Goal: Task Accomplishment & Management: Manage account settings

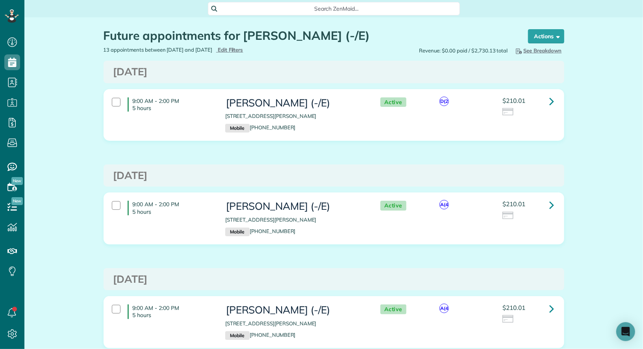
scroll to position [3, 3]
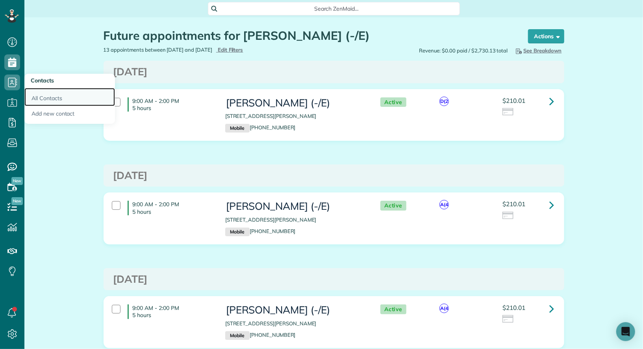
click at [46, 98] on link "All Contacts" at bounding box center [69, 97] width 91 height 18
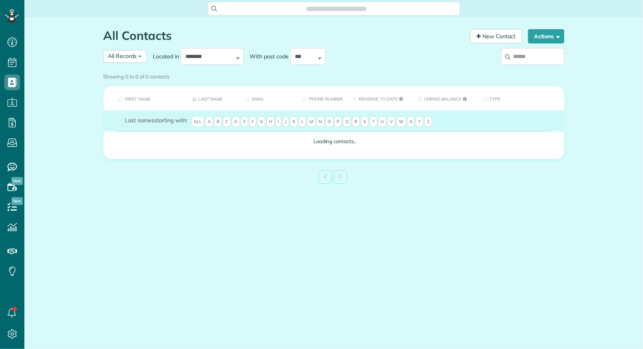
scroll to position [3, 3]
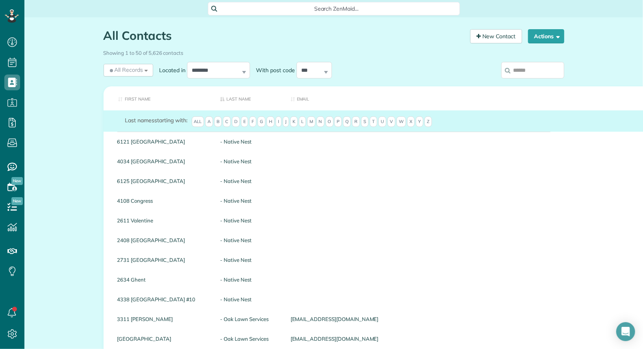
click at [520, 69] on input "search" at bounding box center [532, 70] width 63 height 17
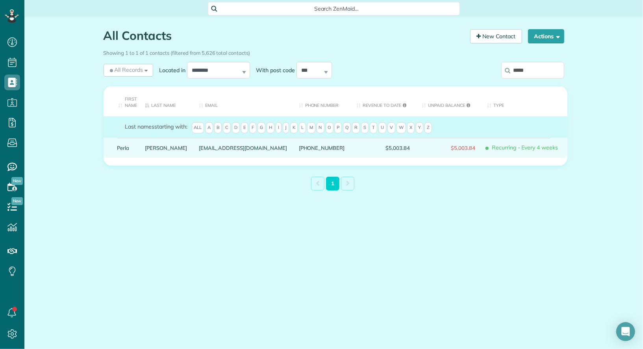
type input "*****"
click at [125, 146] on link "Perla" at bounding box center [125, 148] width 16 height 6
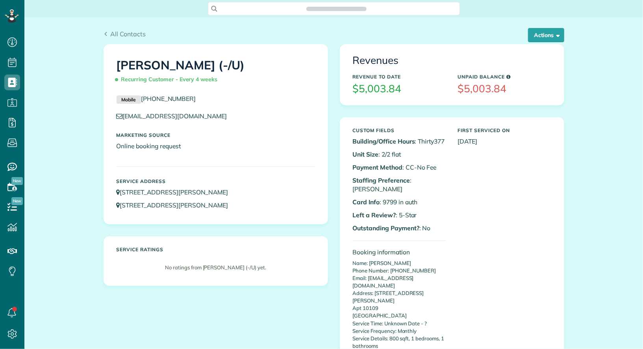
scroll to position [3, 3]
click at [549, 33] on button "Actions" at bounding box center [546, 35] width 36 height 14
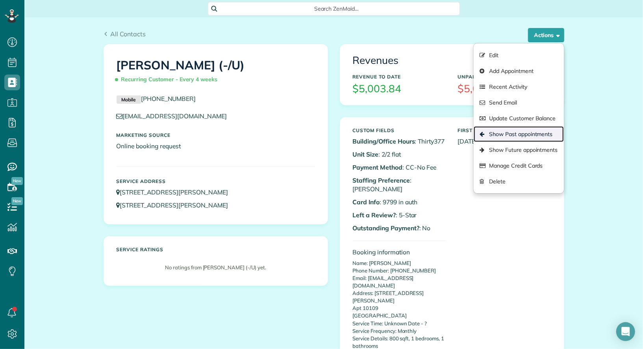
click at [544, 130] on link "Show Past appointments" at bounding box center [519, 134] width 90 height 16
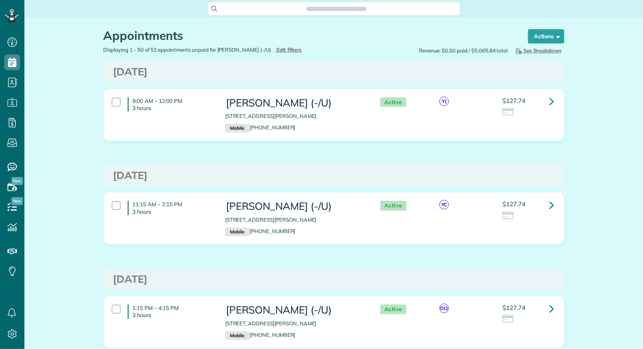
scroll to position [3, 3]
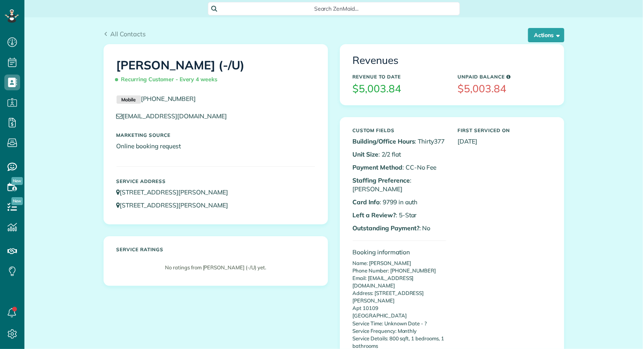
scroll to position [3, 3]
click at [546, 37] on button "Actions" at bounding box center [546, 35] width 36 height 14
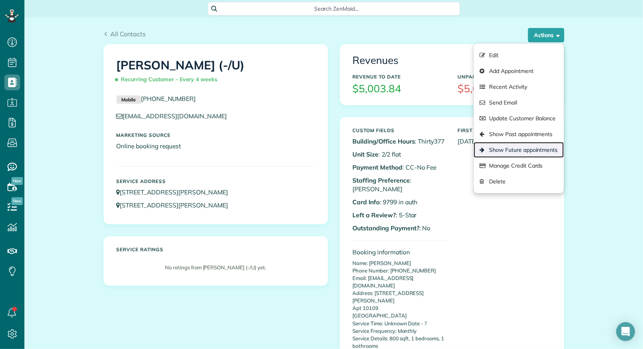
click at [533, 148] on link "Show Future appointments" at bounding box center [519, 150] width 90 height 16
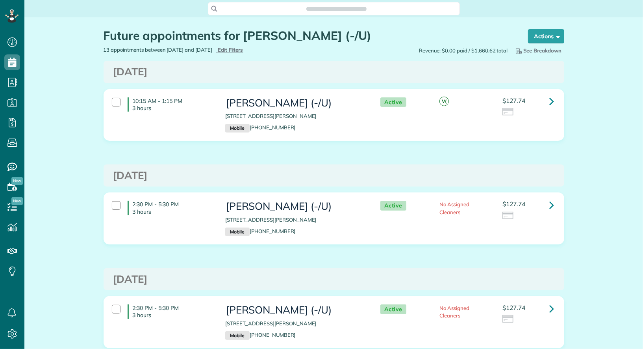
scroll to position [3, 3]
click at [118, 104] on div at bounding box center [116, 102] width 9 height 9
click at [542, 36] on strong "Bulk Actions" at bounding box center [535, 36] width 33 height 7
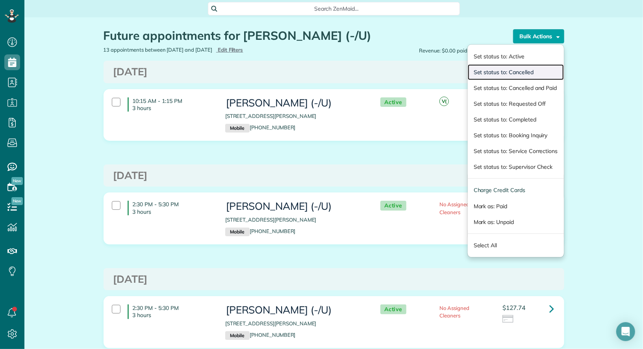
click at [538, 68] on link "Set status to: Cancelled" at bounding box center [516, 72] width 96 height 16
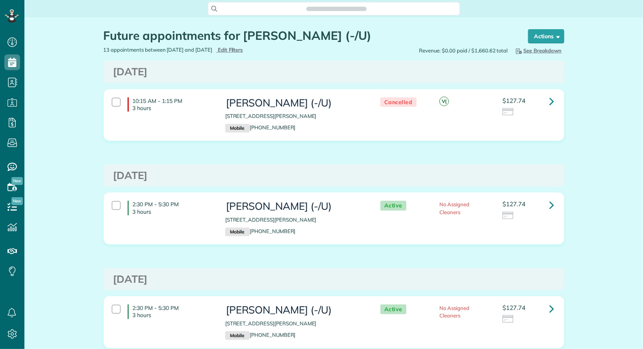
scroll to position [3, 3]
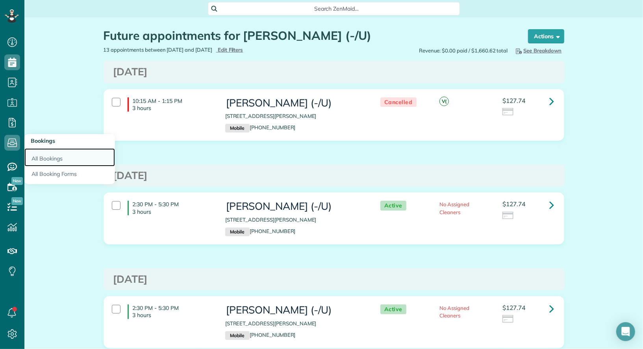
click at [47, 163] on link "All Bookings" at bounding box center [69, 157] width 91 height 18
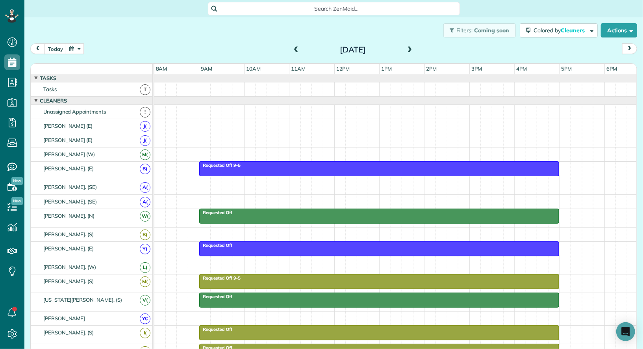
scroll to position [248, 0]
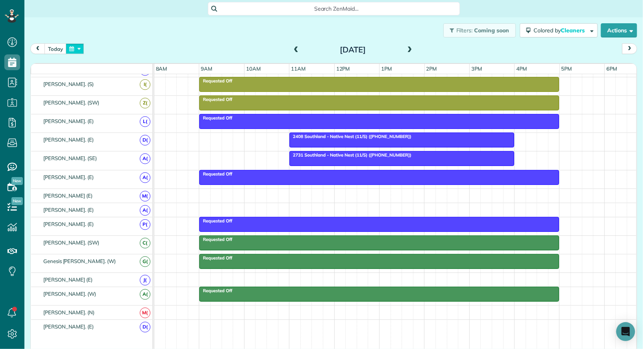
click at [76, 48] on button "button" at bounding box center [75, 48] width 18 height 11
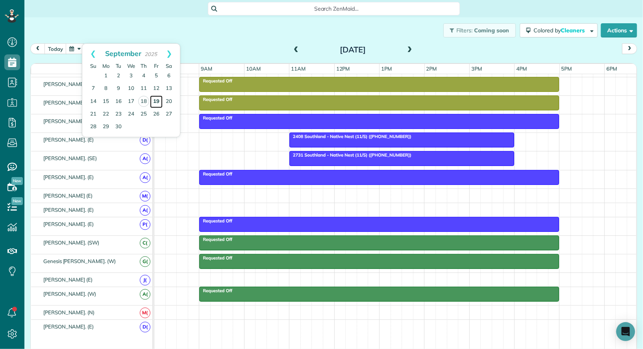
click at [158, 96] on link "19" at bounding box center [156, 101] width 13 height 13
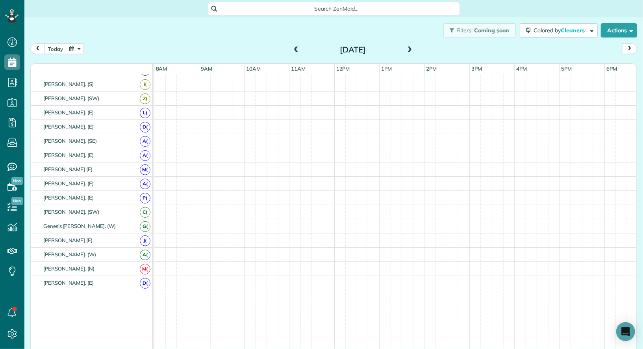
scroll to position [313, 0]
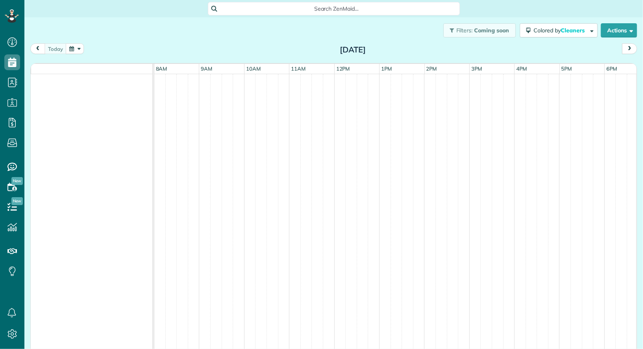
scroll to position [3, 3]
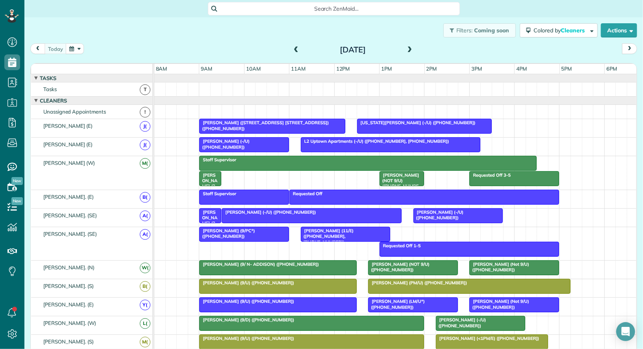
click at [408, 50] on span at bounding box center [410, 49] width 9 height 7
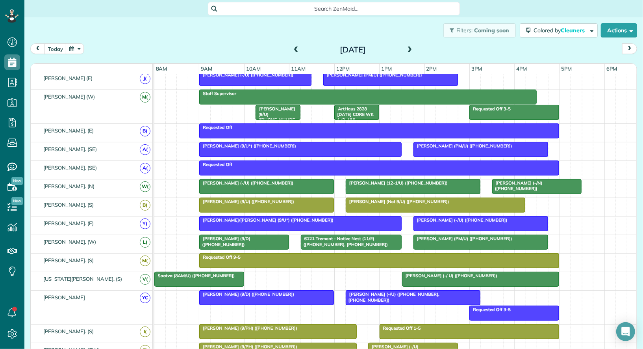
scroll to position [0, 0]
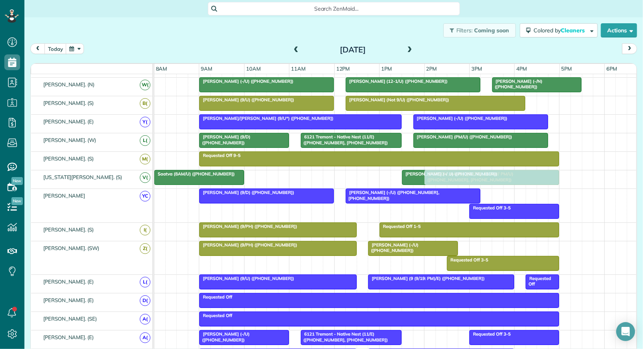
drag, startPoint x: 522, startPoint y: 298, endPoint x: 480, endPoint y: 173, distance: 131.6
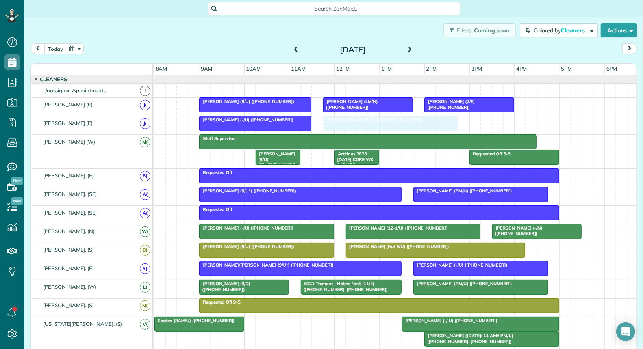
drag, startPoint x: 441, startPoint y: 122, endPoint x: 445, endPoint y: 117, distance: 5.9
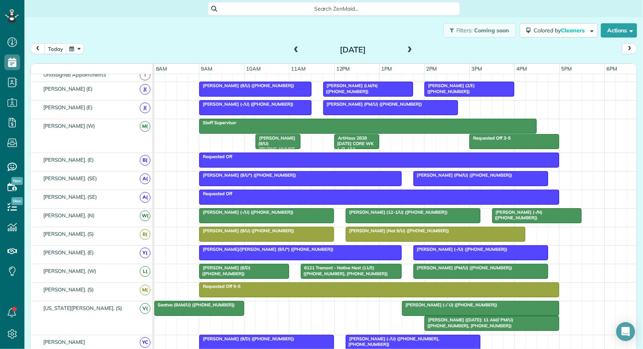
click at [373, 89] on div "Luisita Torregrosa (LM/N) (+13476015223)" at bounding box center [368, 88] width 85 height 11
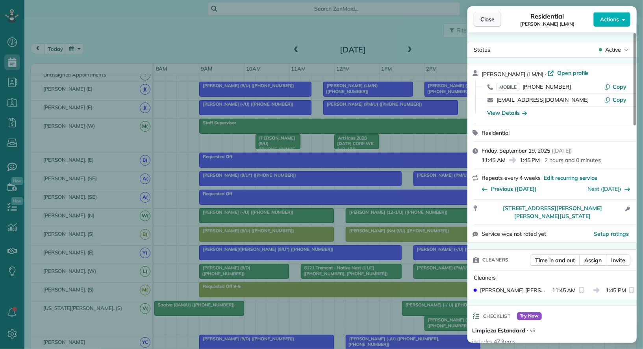
click at [487, 19] on span "Close" at bounding box center [487, 19] width 14 height 8
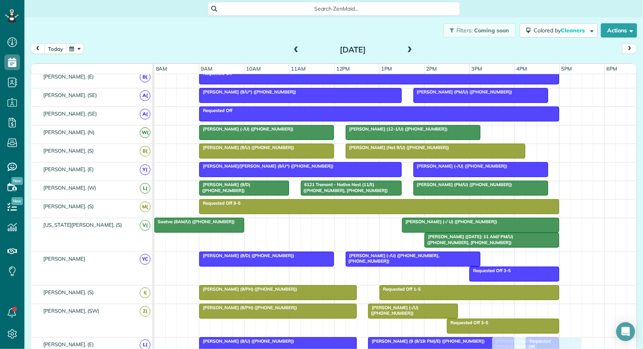
drag, startPoint x: 548, startPoint y: 128, endPoint x: 546, endPoint y: 348, distance: 219.8
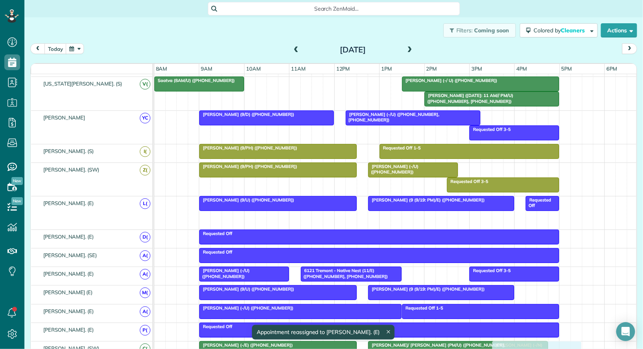
drag, startPoint x: 537, startPoint y: 211, endPoint x: 546, endPoint y: 339, distance: 128.3
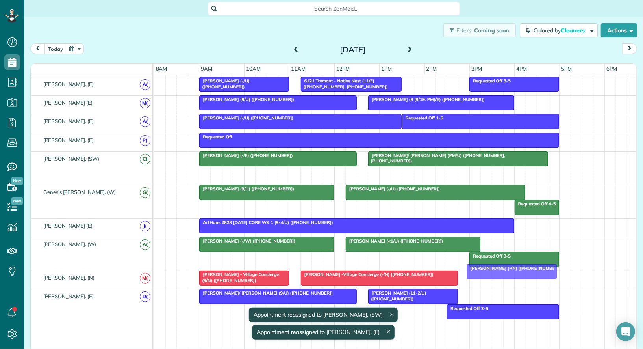
drag, startPoint x: 521, startPoint y: 165, endPoint x: 496, endPoint y: 267, distance: 105.0
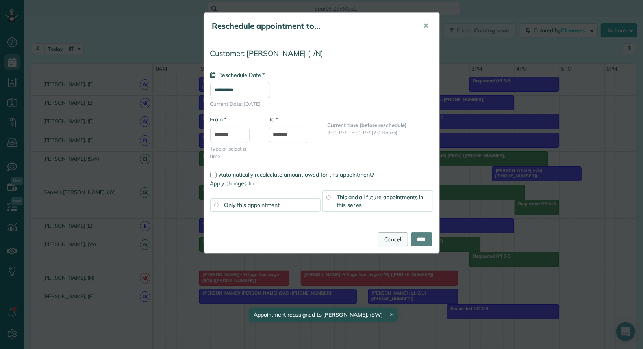
type input "**********"
click at [380, 237] on link "Cancel" at bounding box center [393, 239] width 30 height 14
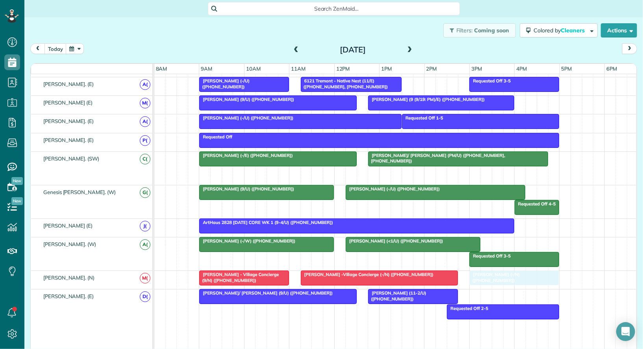
drag, startPoint x: 518, startPoint y: 171, endPoint x: 498, endPoint y: 284, distance: 114.9
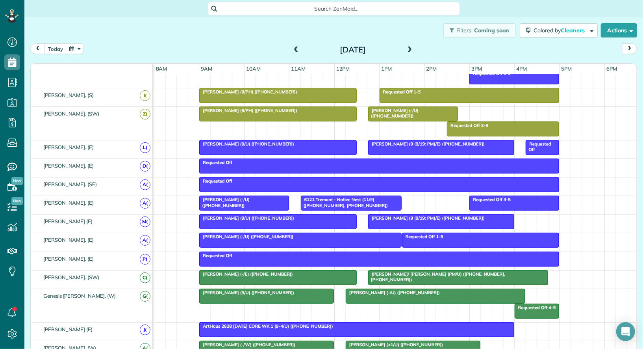
click at [260, 235] on div at bounding box center [301, 240] width 202 height 14
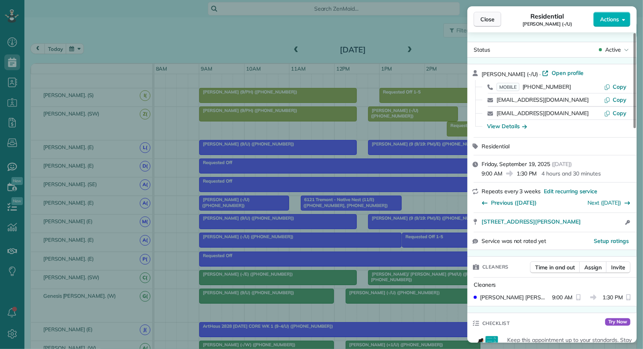
click at [492, 22] on span "Close" at bounding box center [487, 19] width 14 height 8
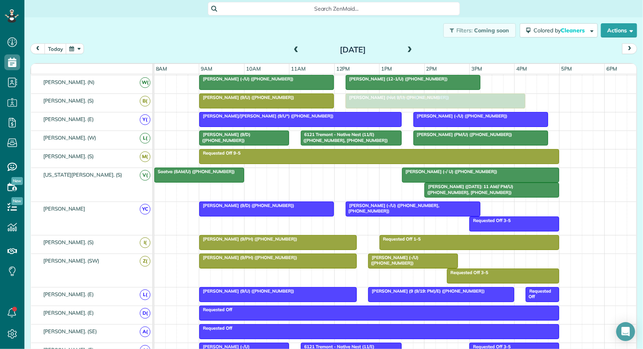
drag, startPoint x: 375, startPoint y: 287, endPoint x: 373, endPoint y: 92, distance: 195.3
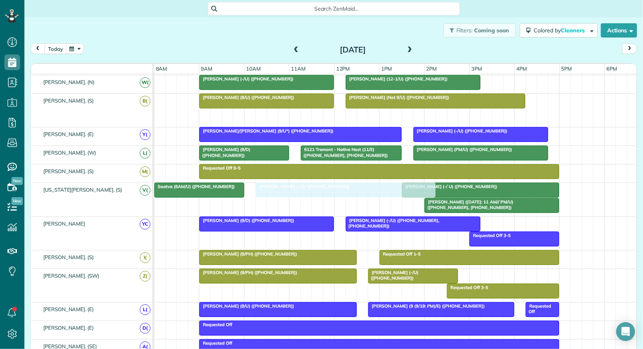
drag, startPoint x: 388, startPoint y: 112, endPoint x: 300, endPoint y: 182, distance: 112.1
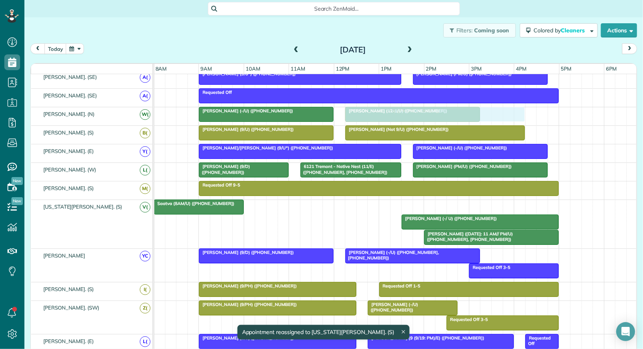
drag, startPoint x: 290, startPoint y: 203, endPoint x: 383, endPoint y: 117, distance: 126.8
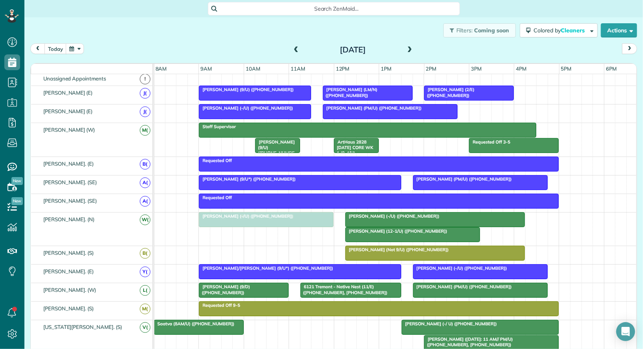
drag, startPoint x: 300, startPoint y: 248, endPoint x: 305, endPoint y: 220, distance: 28.4
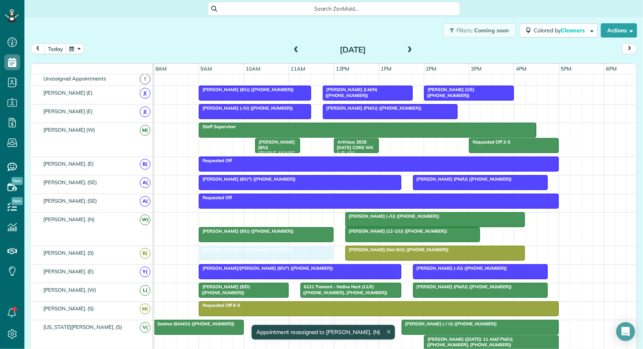
drag, startPoint x: 285, startPoint y: 217, endPoint x: 283, endPoint y: 251, distance: 33.9
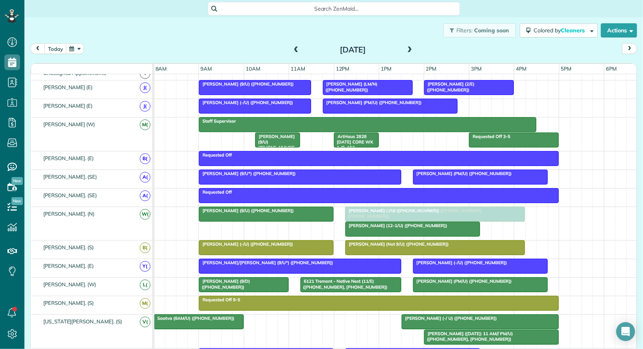
drag, startPoint x: 390, startPoint y: 234, endPoint x: 369, endPoint y: 219, distance: 25.8
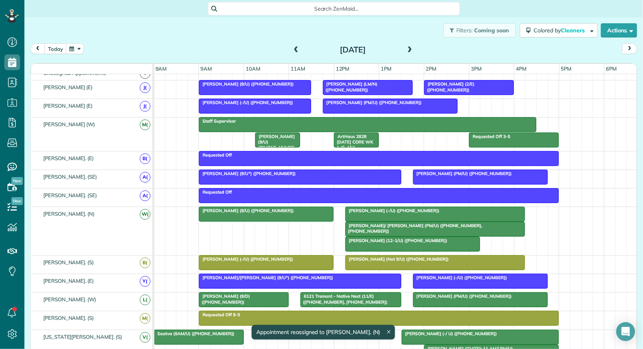
click at [375, 260] on div at bounding box center [435, 262] width 179 height 14
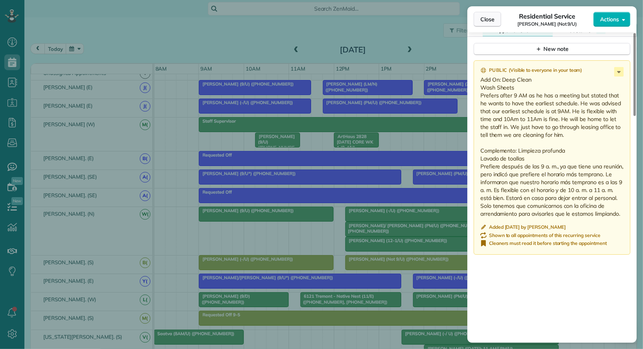
click at [490, 23] on button "Close" at bounding box center [488, 19] width 28 height 15
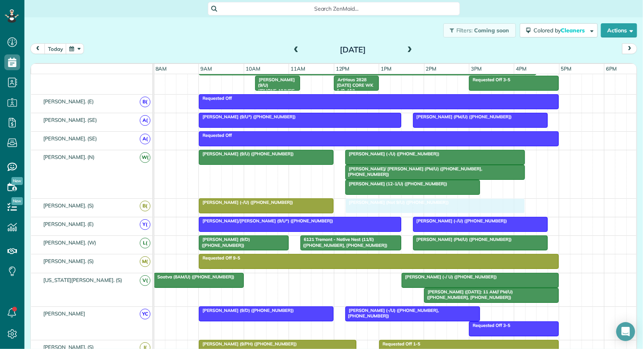
drag, startPoint x: 384, startPoint y: 202, endPoint x: 383, endPoint y: 198, distance: 4.1
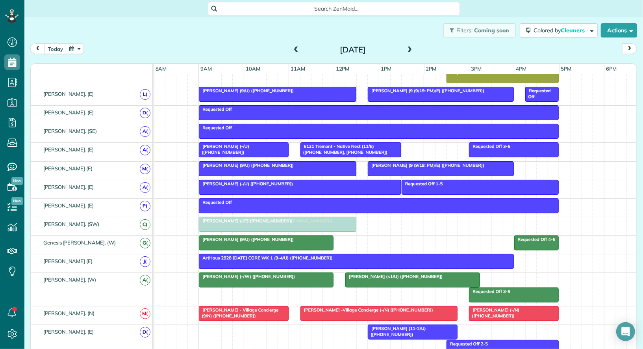
drag, startPoint x: 270, startPoint y: 321, endPoint x: 271, endPoint y: 221, distance: 99.6
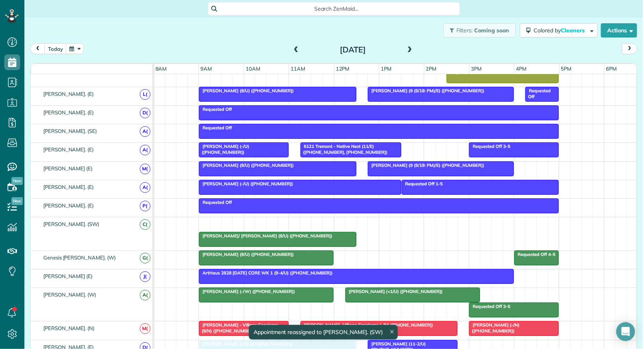
drag, startPoint x: 265, startPoint y: 214, endPoint x: 265, endPoint y: 342, distance: 128.0
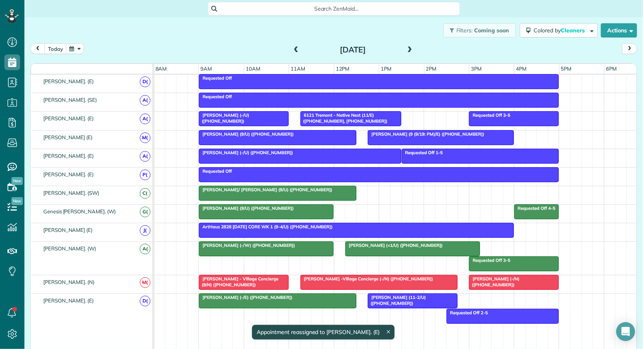
click at [261, 242] on span "Nicole Granda (-/W) (+17873181300)" at bounding box center [246, 245] width 97 height 6
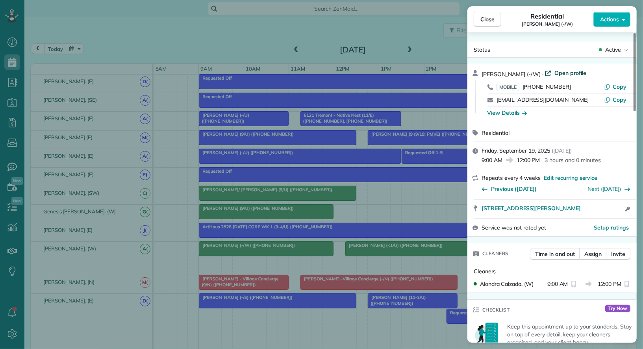
click at [570, 74] on span "Open profile" at bounding box center [570, 73] width 32 height 8
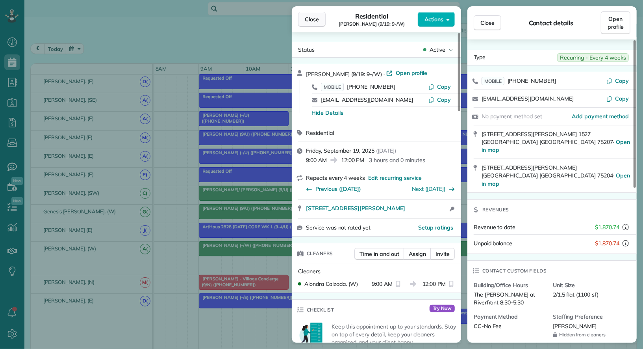
click at [306, 19] on span "Close" at bounding box center [312, 19] width 14 height 8
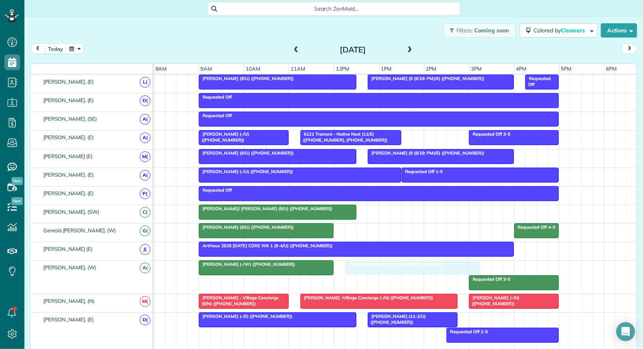
drag, startPoint x: 389, startPoint y: 262, endPoint x: 390, endPoint y: 268, distance: 5.6
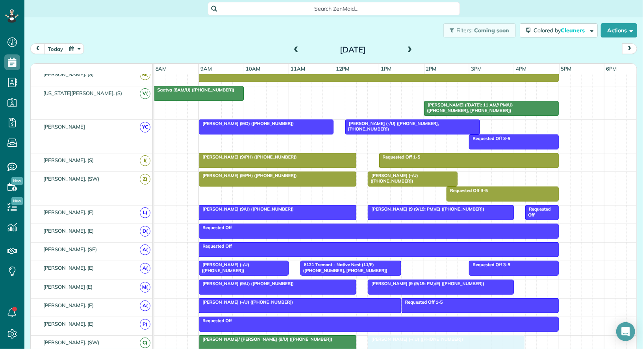
drag, startPoint x: 446, startPoint y: 86, endPoint x: 414, endPoint y: 339, distance: 255.3
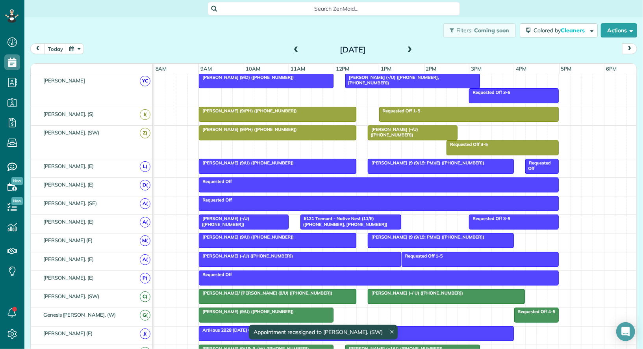
click at [337, 290] on div "Tammy/ David Boone (9/U) (+18562202105)" at bounding box center [277, 293] width 152 height 6
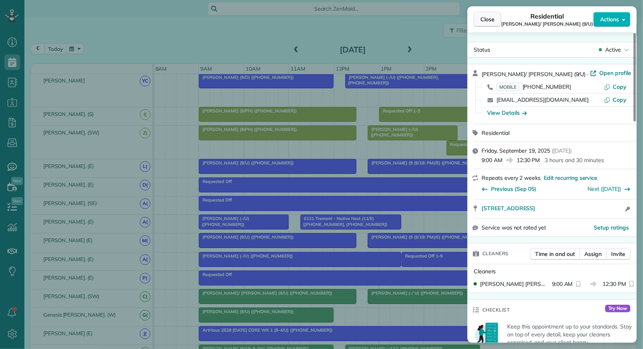
click at [487, 22] on span "Close" at bounding box center [487, 19] width 14 height 8
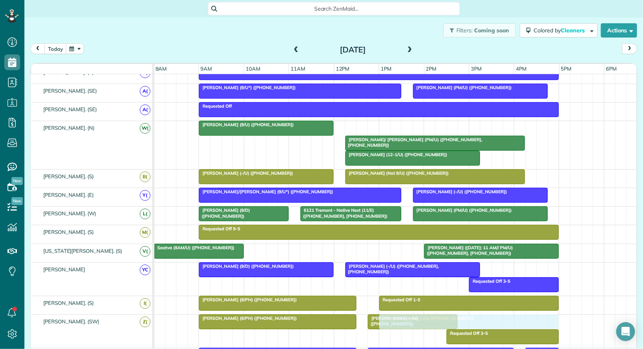
drag, startPoint x: 436, startPoint y: 124, endPoint x: 471, endPoint y: 337, distance: 215.1
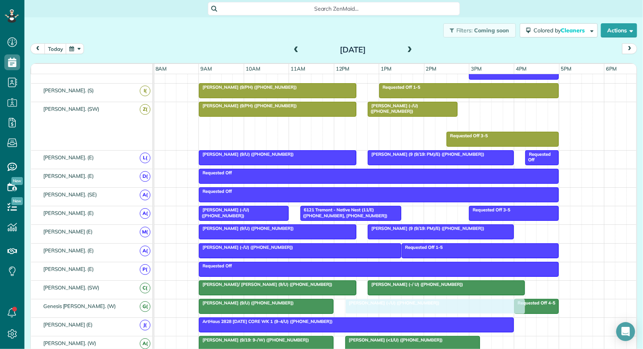
drag, startPoint x: 434, startPoint y: 116, endPoint x: 401, endPoint y: 300, distance: 187.3
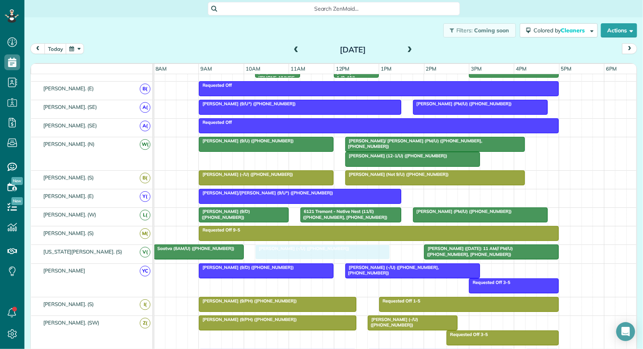
drag, startPoint x: 448, startPoint y: 190, endPoint x: 291, endPoint y: 252, distance: 169.0
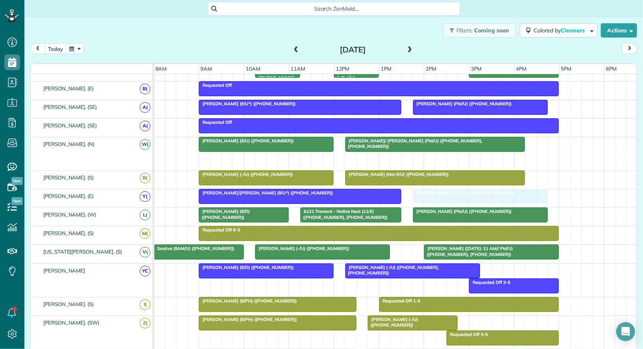
drag, startPoint x: 388, startPoint y: 155, endPoint x: 452, endPoint y: 185, distance: 70.8
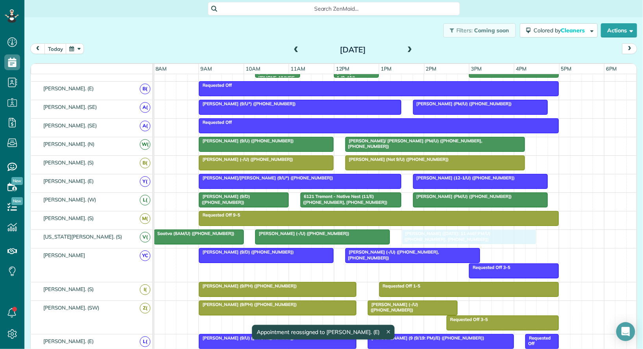
drag, startPoint x: 458, startPoint y: 236, endPoint x: 434, endPoint y: 237, distance: 24.9
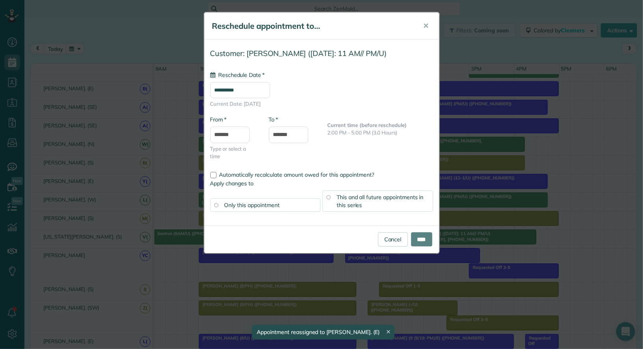
type input "**********"
click at [419, 236] on input "****" at bounding box center [421, 239] width 21 height 14
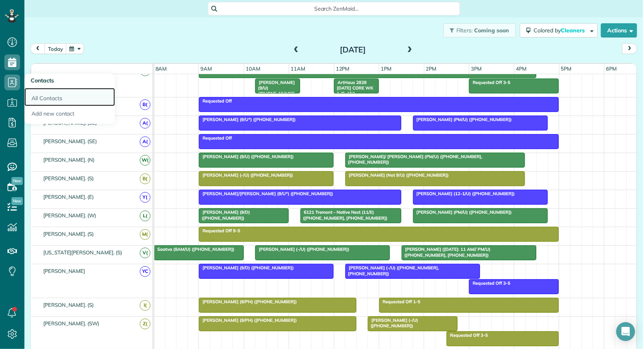
click at [33, 98] on link "All Contacts" at bounding box center [69, 97] width 91 height 18
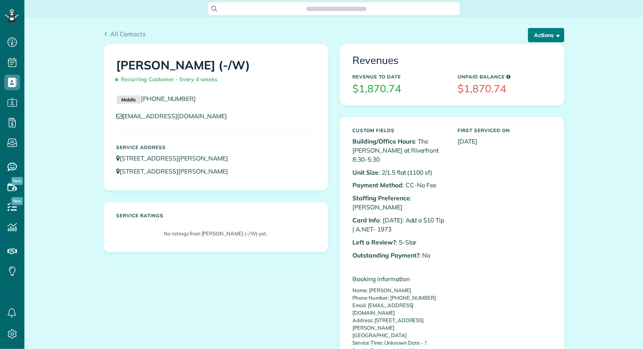
scroll to position [3, 3]
click at [533, 36] on button "Actions" at bounding box center [546, 35] width 36 height 14
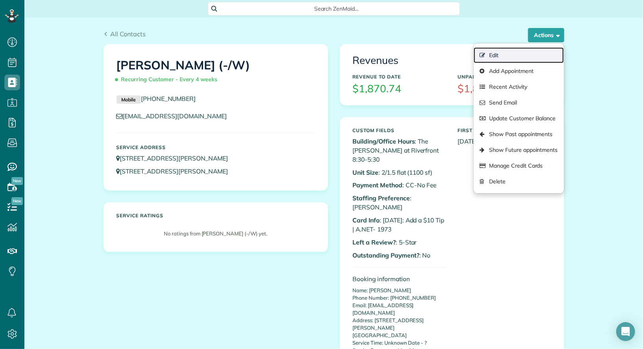
click at [531, 50] on link "Edit" at bounding box center [519, 55] width 90 height 16
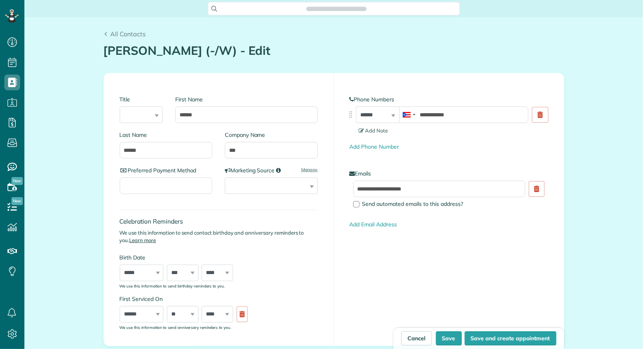
scroll to position [3, 3]
type input "**********"
click at [229, 149] on input "***" at bounding box center [271, 150] width 93 height 17
type input "**********"
click at [457, 341] on button "Save" at bounding box center [449, 338] width 26 height 14
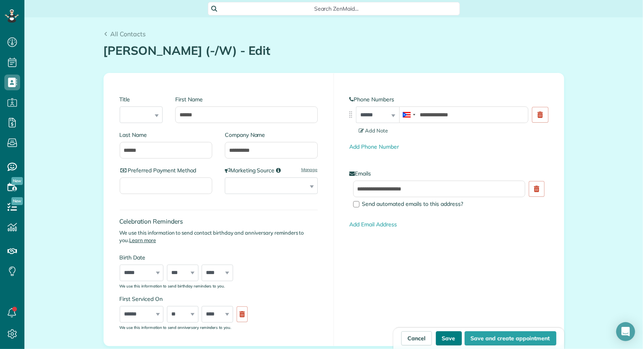
type input "**********"
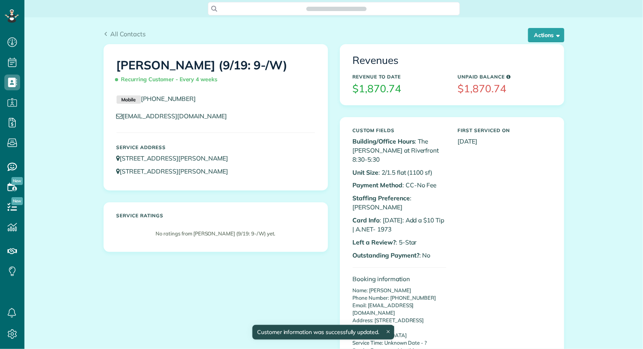
scroll to position [3, 3]
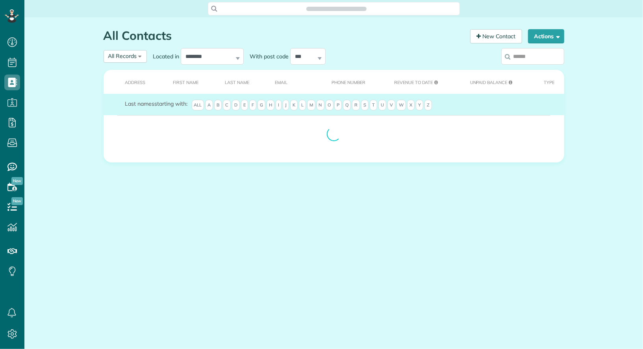
scroll to position [3, 3]
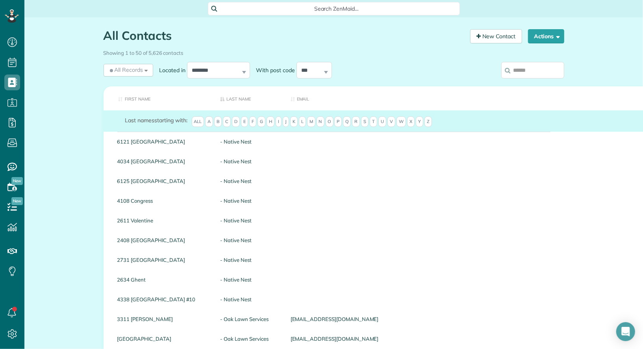
click at [517, 68] on input "search" at bounding box center [532, 70] width 63 height 17
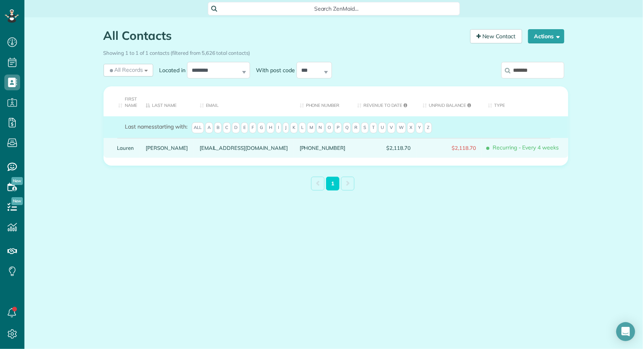
type input "*******"
click at [126, 146] on link "Lauren" at bounding box center [125, 148] width 17 height 6
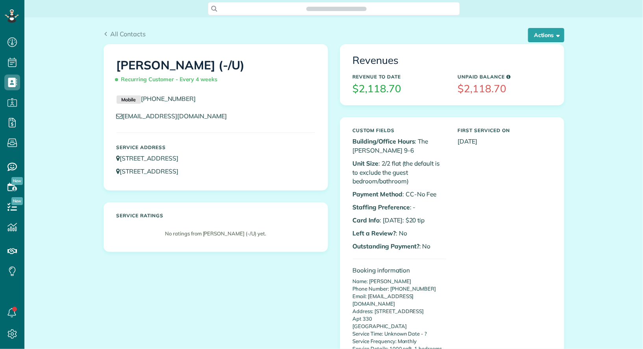
scroll to position [3, 3]
click at [558, 32] on button "Actions" at bounding box center [546, 35] width 36 height 14
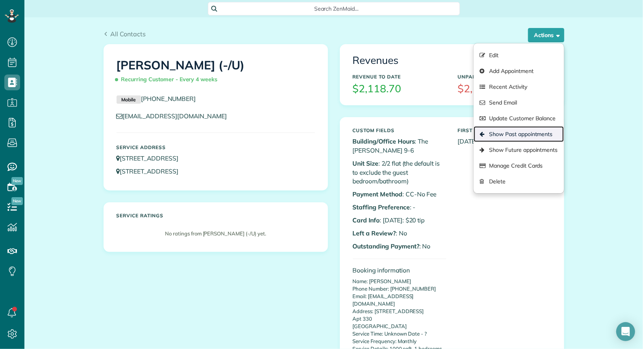
click at [539, 135] on link "Show Past appointments" at bounding box center [519, 134] width 90 height 16
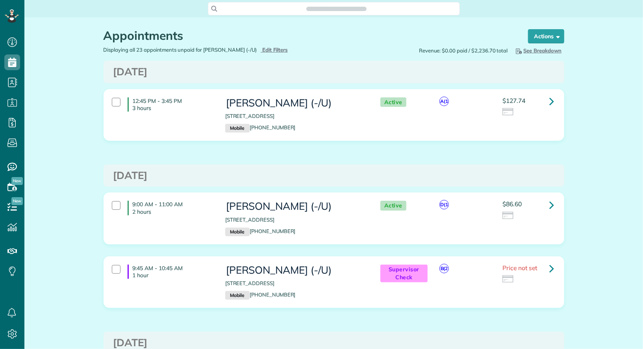
scroll to position [3, 3]
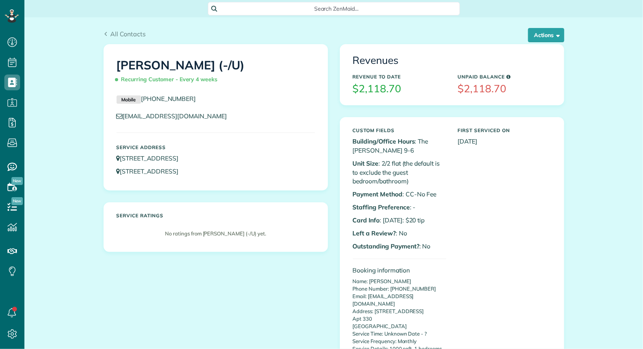
scroll to position [3, 3]
click at [531, 36] on button "Actions" at bounding box center [546, 35] width 36 height 14
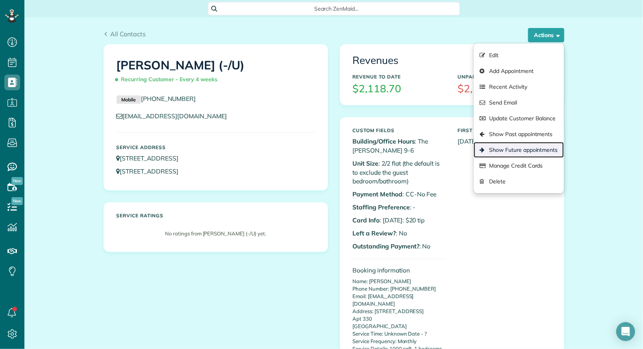
click at [531, 144] on link "Show Future appointments" at bounding box center [519, 150] width 90 height 16
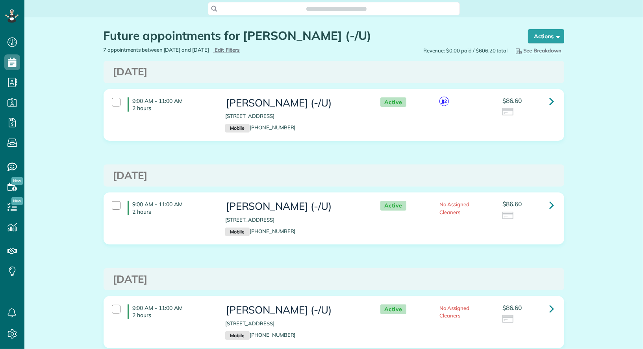
scroll to position [3, 3]
click at [554, 96] on link at bounding box center [552, 101] width 16 height 16
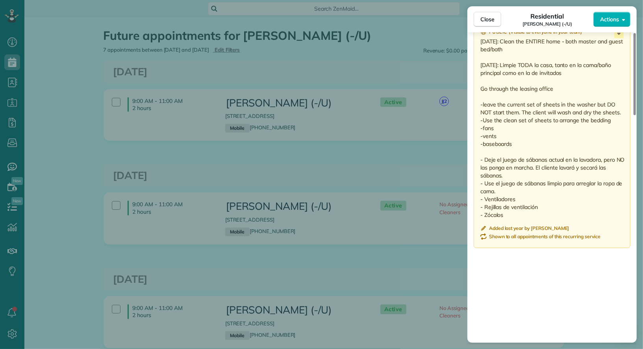
scroll to position [675, 0]
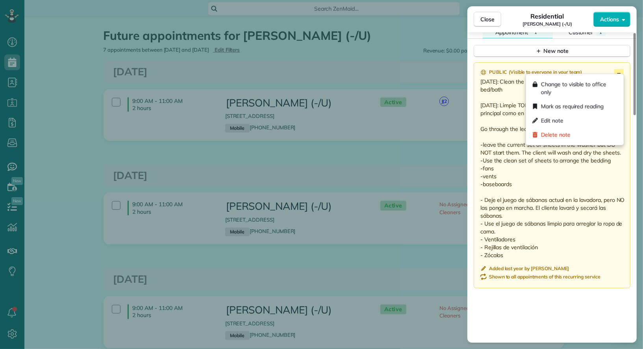
click at [619, 73] on icon at bounding box center [620, 74] width 4 height 2
click at [613, 119] on div "Edit note" at bounding box center [574, 120] width 91 height 14
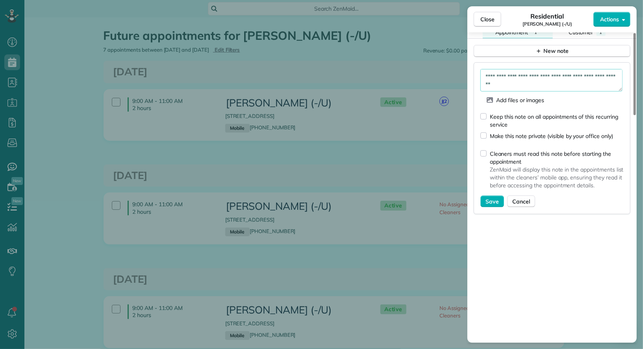
drag, startPoint x: 503, startPoint y: 70, endPoint x: 477, endPoint y: 67, distance: 26.6
click at [477, 67] on div "**********" at bounding box center [552, 138] width 157 height 152
click at [504, 69] on textarea "**********" at bounding box center [551, 80] width 142 height 22
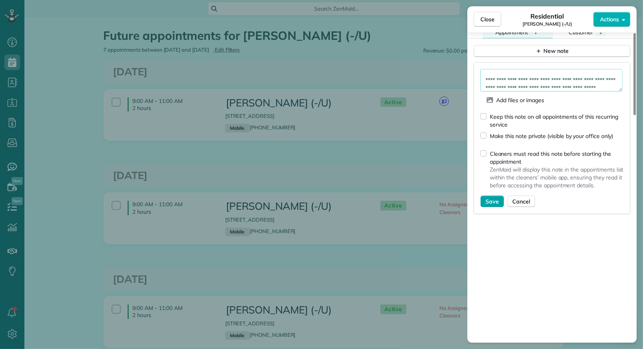
type textarea "**********"
click at [491, 197] on span "Save" at bounding box center [492, 201] width 13 height 8
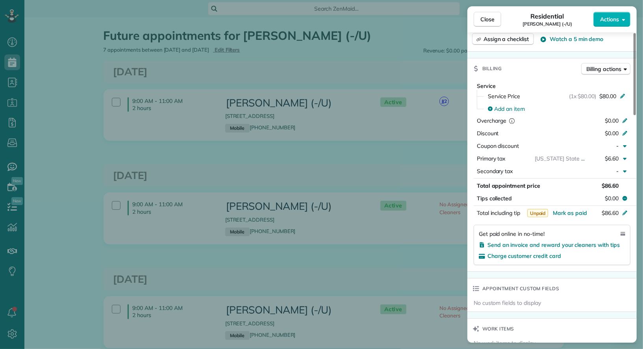
scroll to position [293, 0]
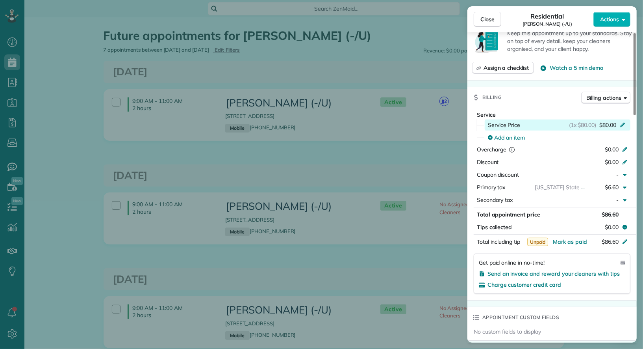
click at [612, 122] on span "$80.00" at bounding box center [607, 125] width 17 height 8
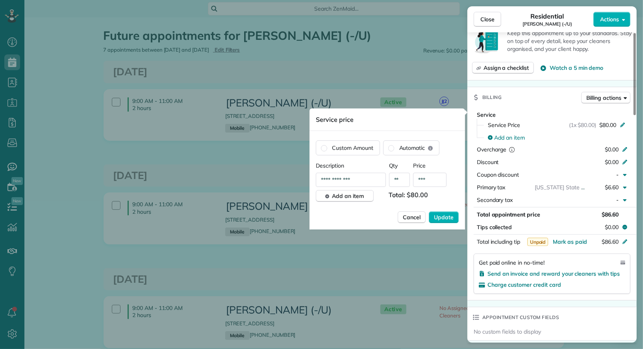
click at [423, 183] on input "***" at bounding box center [429, 179] width 33 height 14
type input "****"
click at [429, 211] on button "Update" at bounding box center [444, 217] width 30 height 12
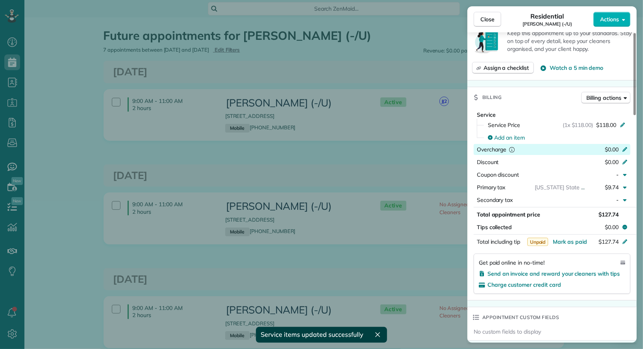
scroll to position [0, 0]
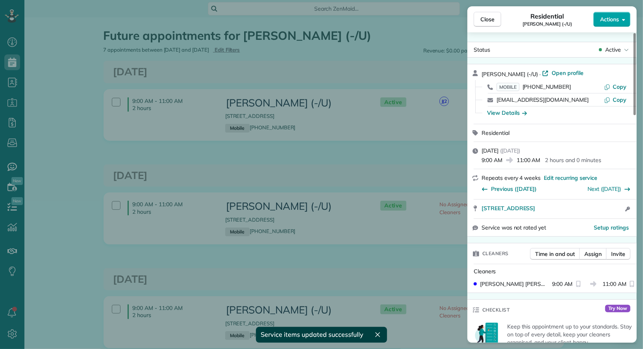
click at [614, 15] on span "Actions" at bounding box center [609, 19] width 19 height 8
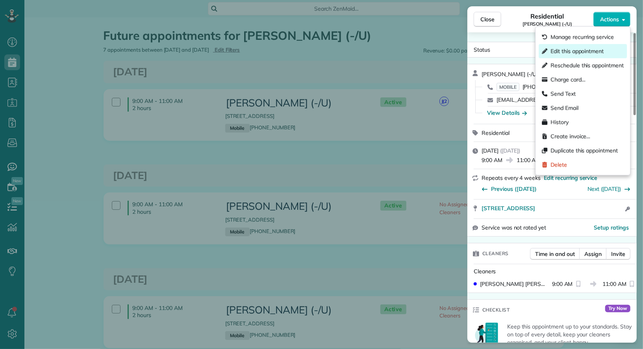
click at [603, 51] on span "Edit this appointment" at bounding box center [577, 51] width 53 height 8
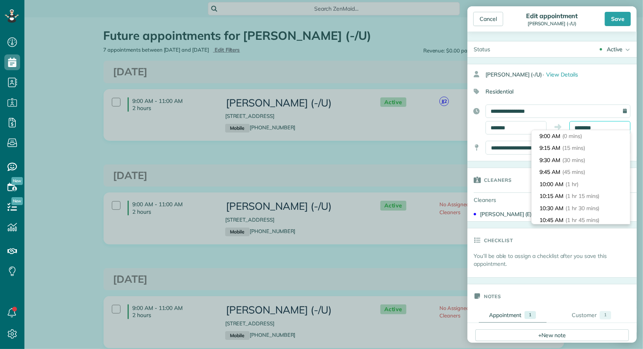
click at [603, 127] on input "********" at bounding box center [599, 127] width 61 height 13
type input "********"
click at [597, 191] on li "12:00 PM (3 hrs)" at bounding box center [581, 196] width 98 height 12
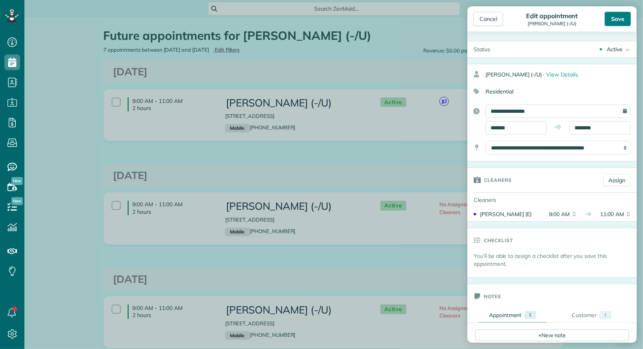
click at [621, 16] on div "Save" at bounding box center [618, 19] width 26 height 14
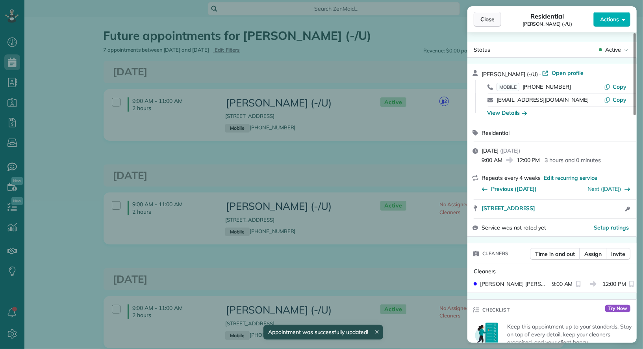
click at [491, 20] on span "Close" at bounding box center [487, 19] width 14 height 8
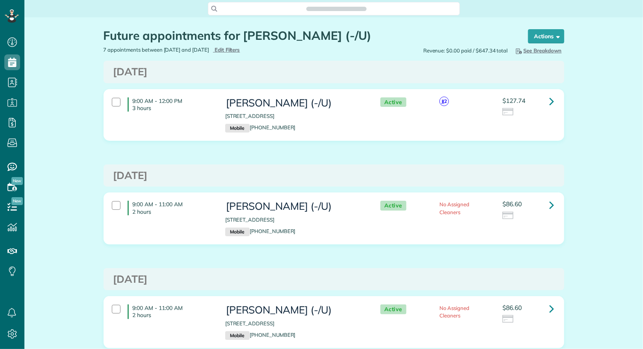
scroll to position [3, 3]
click at [547, 100] on link at bounding box center [552, 101] width 16 height 16
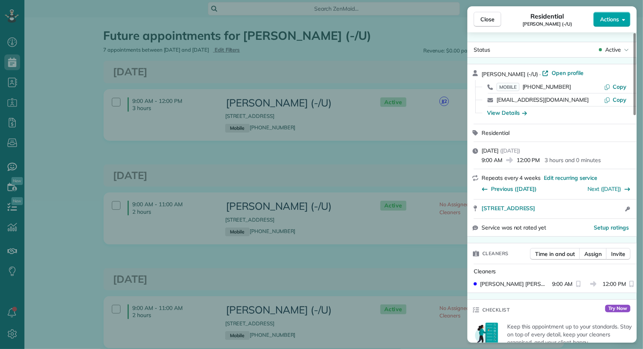
click at [619, 16] on button "Actions" at bounding box center [611, 19] width 37 height 15
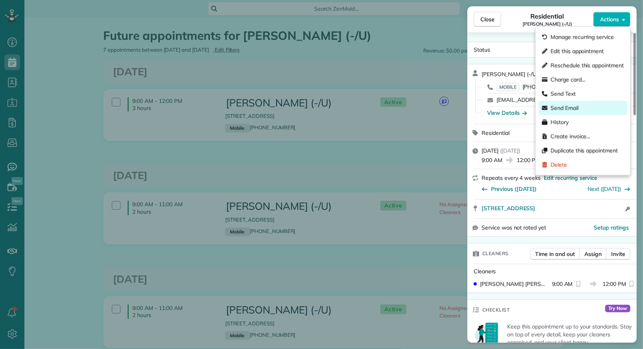
click at [590, 108] on div "Send Email" at bounding box center [583, 108] width 88 height 14
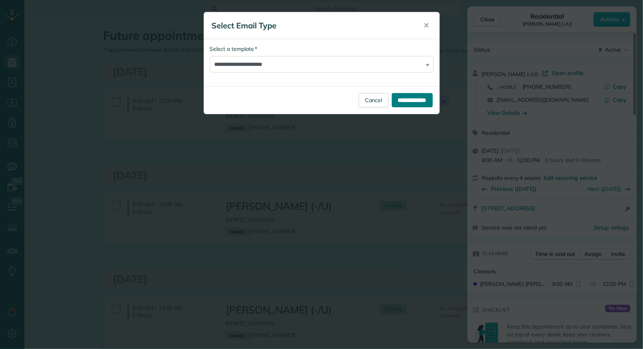
click at [392, 98] on input "**********" at bounding box center [412, 100] width 41 height 14
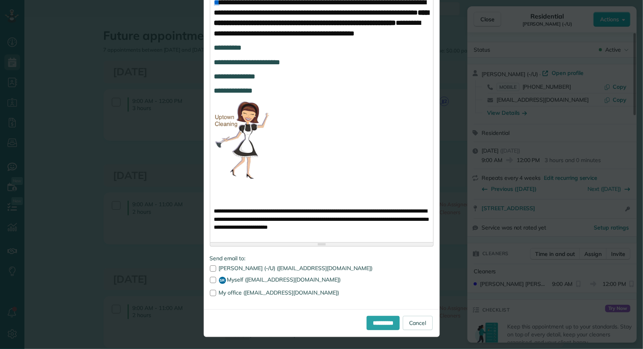
scroll to position [533, 0]
click at [255, 278] on label "SR Myself ([EMAIL_ADDRESS][DOMAIN_NAME])" at bounding box center [322, 279] width 224 height 7
click at [373, 317] on input "**********" at bounding box center [383, 322] width 33 height 14
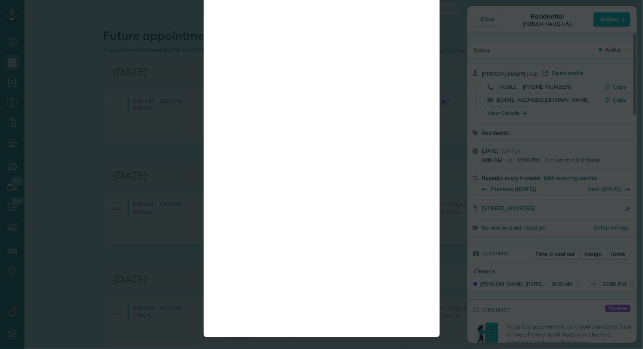
scroll to position [0, 0]
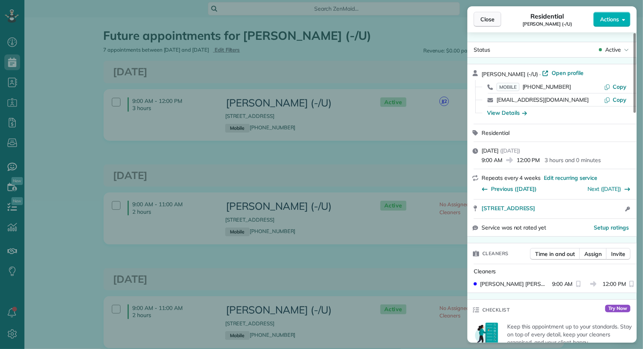
click at [491, 19] on span "Close" at bounding box center [487, 19] width 14 height 8
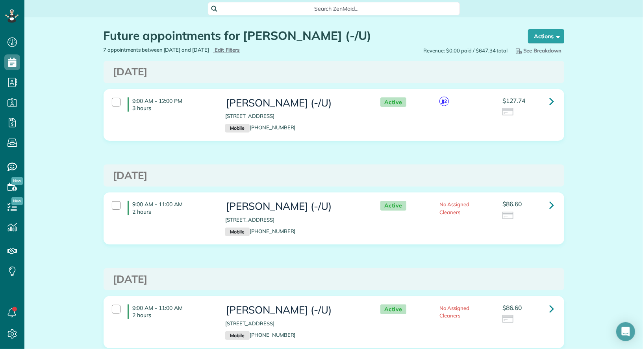
click at [553, 195] on div "9:00 AM - 11:00 AM 2 hours [PERSON_NAME] (-/U) [STREET_ADDRESS] Mobile [PHONE_N…" at bounding box center [334, 218] width 460 height 51
click at [550, 200] on icon at bounding box center [552, 205] width 5 height 14
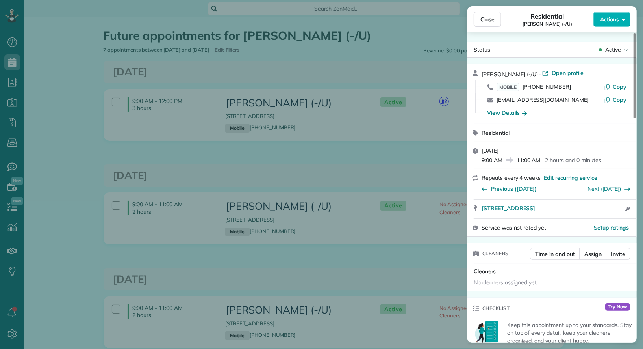
click at [607, 7] on div "Close Residential [PERSON_NAME] (-/U) Actions" at bounding box center [551, 19] width 169 height 26
click at [610, 23] on span "Actions" at bounding box center [609, 19] width 19 height 8
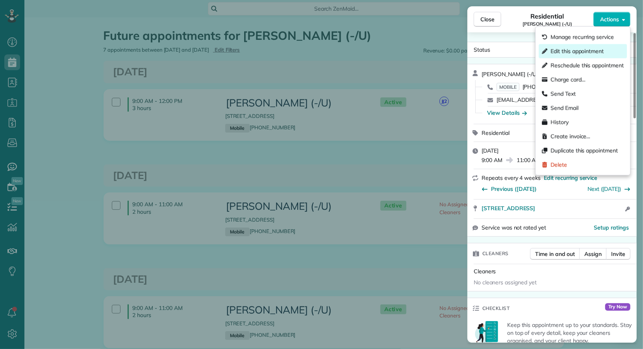
click at [590, 50] on span "Edit this appointment" at bounding box center [577, 51] width 53 height 8
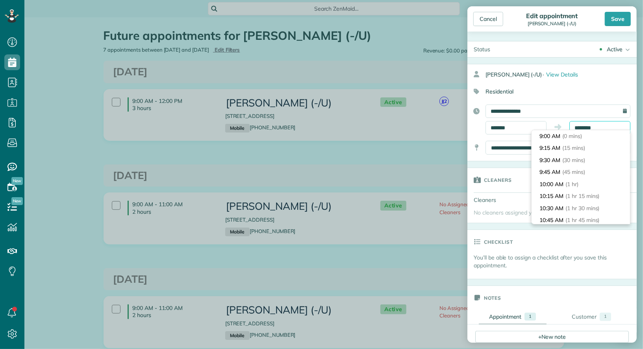
click at [606, 130] on body "Dashboard Scheduling Calendar View List View Dispatch View - Weekly scheduling …" at bounding box center [321, 174] width 643 height 349
type input "********"
click at [587, 196] on li "12:00 PM (3 hrs)" at bounding box center [581, 196] width 98 height 12
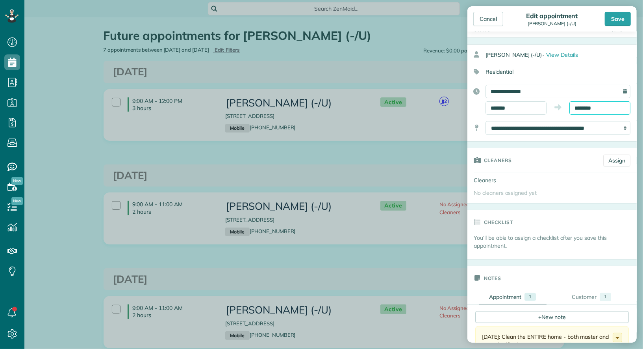
scroll to position [18, 0]
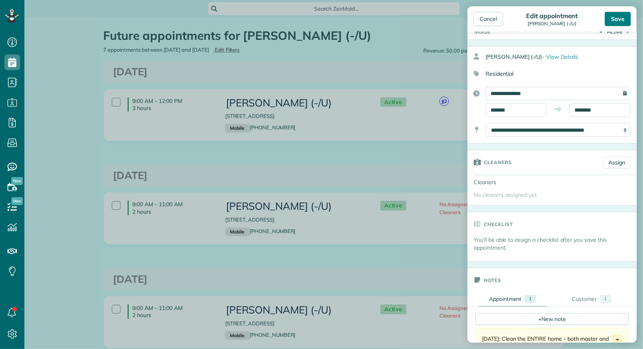
click at [618, 14] on div "Save" at bounding box center [618, 19] width 26 height 14
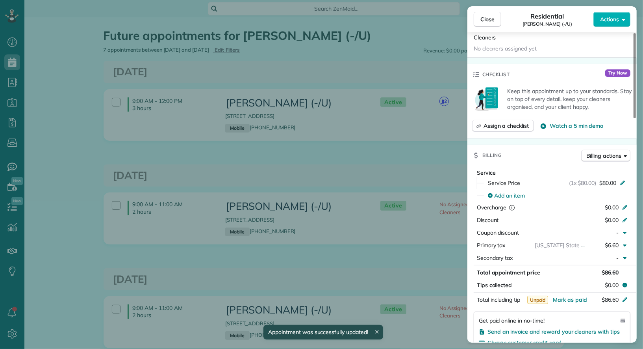
scroll to position [160, 0]
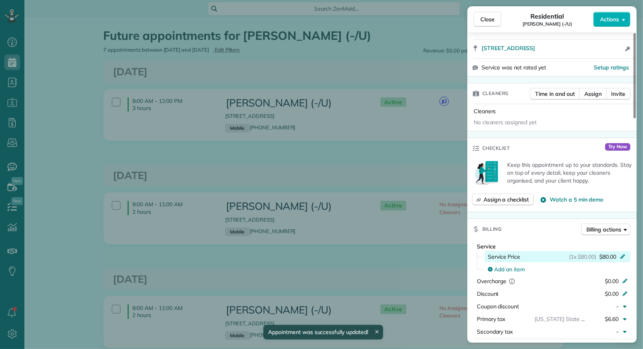
click at [611, 254] on span "$80.00" at bounding box center [607, 256] width 17 height 8
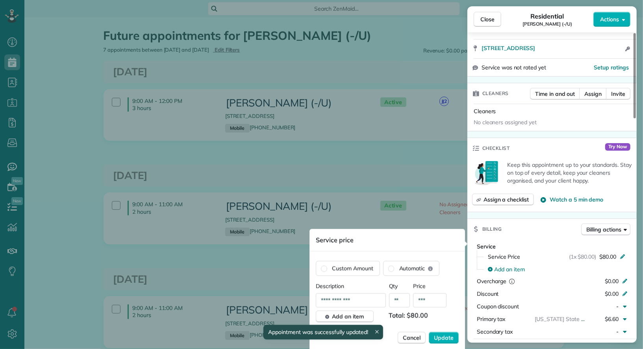
click at [438, 299] on input "***" at bounding box center [429, 300] width 33 height 14
type input "****"
click at [437, 338] on span "Update" at bounding box center [444, 338] width 20 height 8
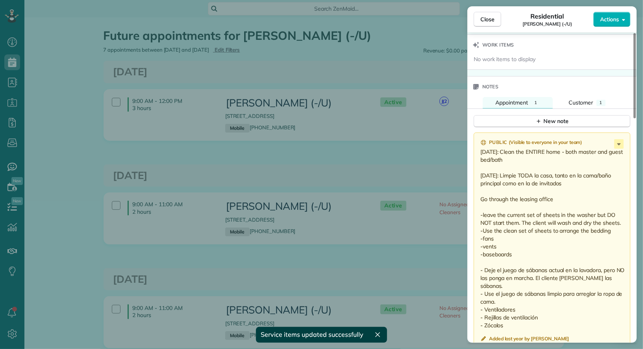
scroll to position [599, 0]
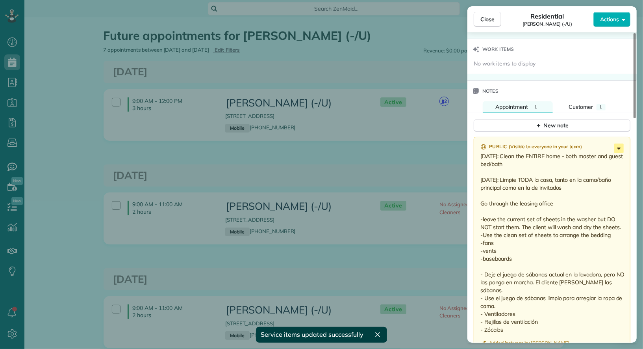
click at [619, 147] on icon at bounding box center [618, 147] width 9 height 9
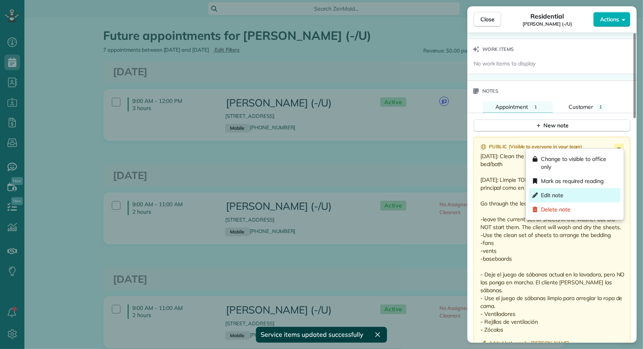
click at [605, 191] on div "Edit note" at bounding box center [574, 195] width 91 height 14
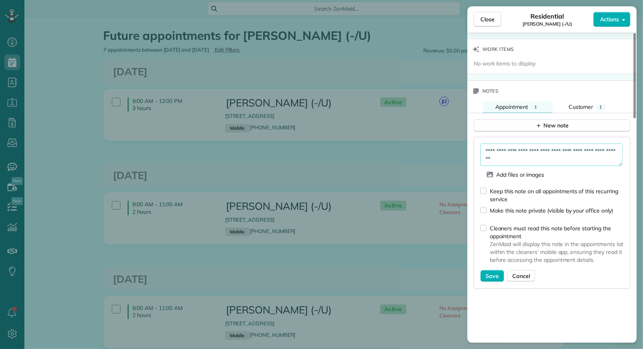
click at [503, 145] on textarea "**********" at bounding box center [551, 154] width 142 height 22
type textarea "**********"
click at [489, 272] on span "Save" at bounding box center [492, 276] width 13 height 8
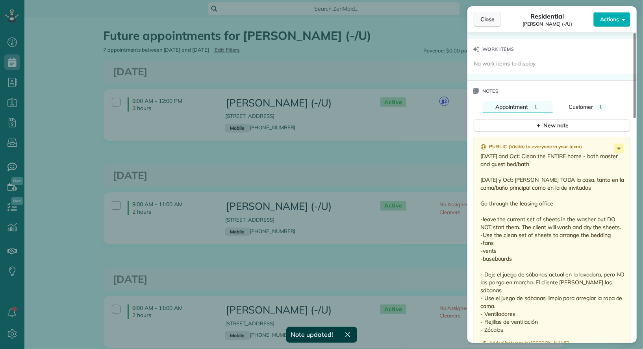
click at [486, 16] on span "Close" at bounding box center [487, 19] width 14 height 8
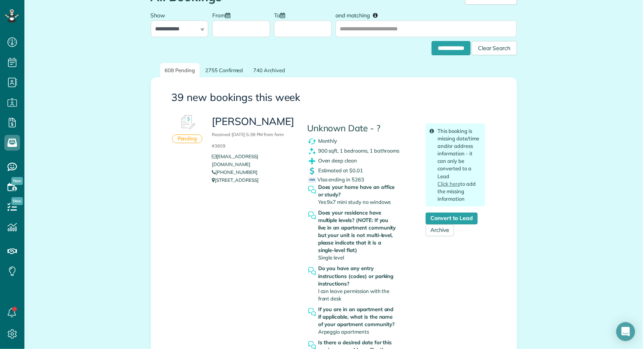
scroll to position [35, 0]
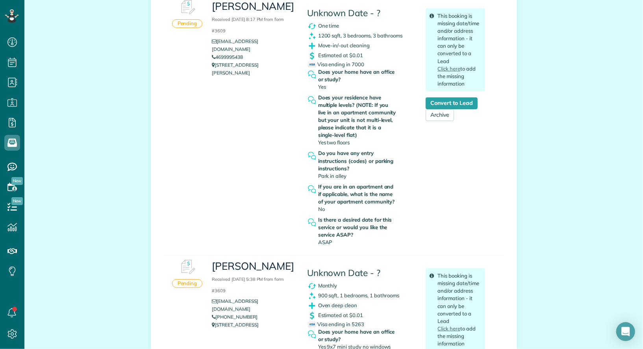
scroll to position [153, 0]
drag, startPoint x: 295, startPoint y: 67, endPoint x: 216, endPoint y: 59, distance: 79.9
click at [216, 59] on div "Emma Coppola Received September 18, 2025 8:17 PM from form #3609 emmaccoppola@g…" at bounding box center [348, 122] width 285 height 253
copy p "3449 Milton Ave 3 dallas TX 75205"
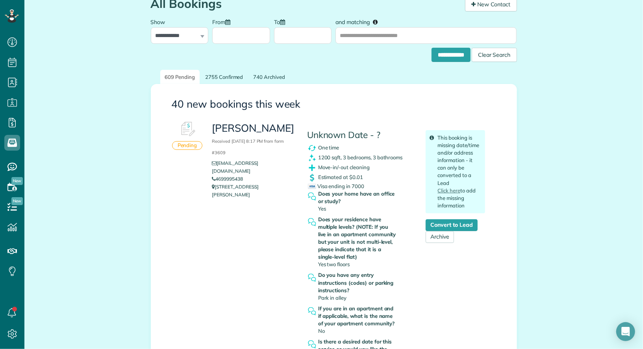
scroll to position [0, 0]
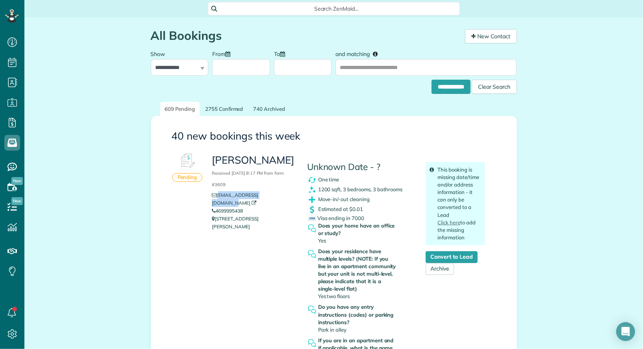
drag, startPoint x: 289, startPoint y: 195, endPoint x: 218, endPoint y: 195, distance: 70.9
click at [218, 195] on li "emmaccoppola@gmail.com" at bounding box center [253, 199] width 83 height 16
copy link "emmaccoppola@gmail.com"
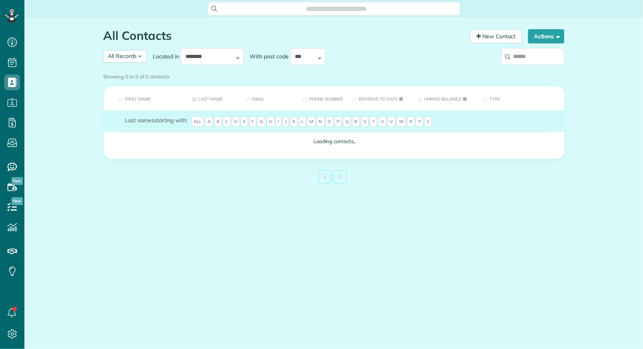
scroll to position [3, 3]
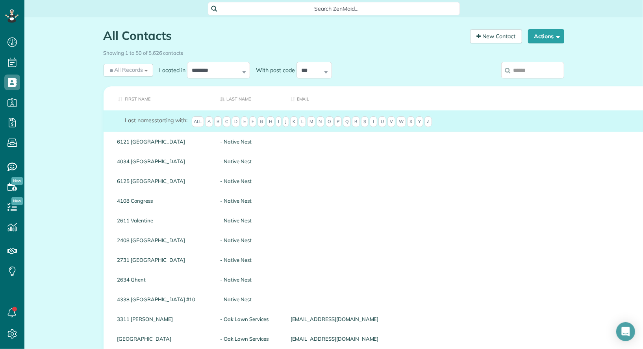
click at [534, 66] on input "search" at bounding box center [532, 70] width 63 height 17
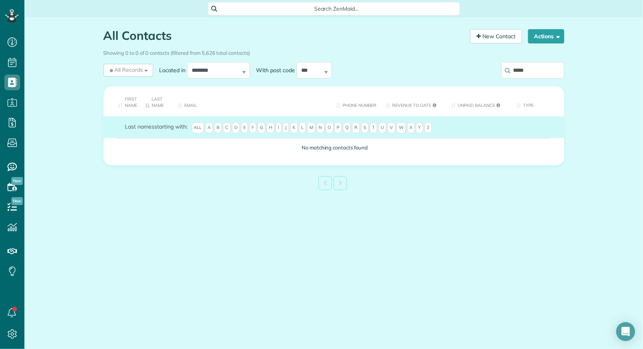
type input "******"
